Goal: Check status: Check status

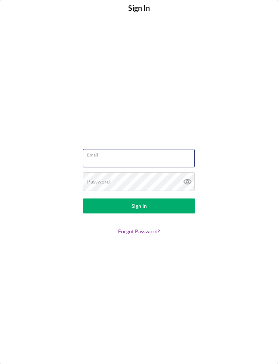
type input "[PERSON_NAME][EMAIL_ADDRESS][DOMAIN_NAME]"
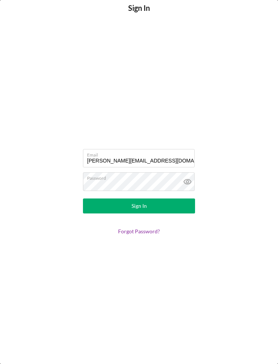
click at [164, 211] on button "Sign In" at bounding box center [139, 205] width 112 height 15
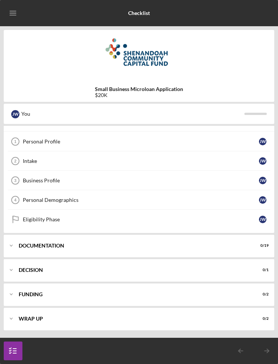
scroll to position [17, 0]
click at [16, 248] on icon "Icon/Expander" at bounding box center [11, 245] width 15 height 15
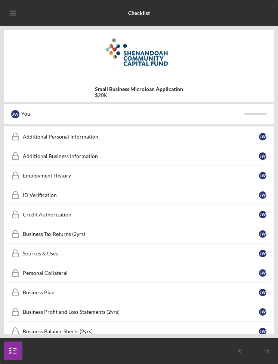
scroll to position [148, 0]
